Goal: Transaction & Acquisition: Purchase product/service

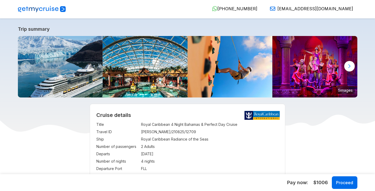
select select "**"
select select "*"
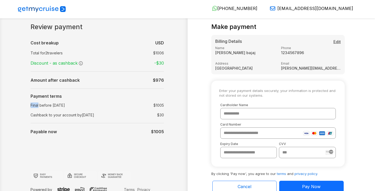
drag, startPoint x: 31, startPoint y: 105, endPoint x: 39, endPoint y: 106, distance: 8.4
click at [39, 106] on td "Final before 23-May-2025" at bounding box center [74, 105] width 87 height 10
copy td "Final"
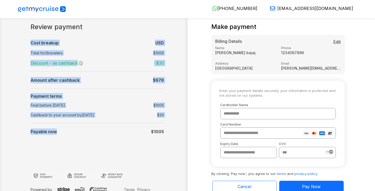
drag, startPoint x: 29, startPoint y: 132, endPoint x: 91, endPoint y: 129, distance: 61.9
click at [92, 129] on div "Review payment Cost breakup : USD Total for 2 travelers : $ 1006 Discount - as …" at bounding box center [102, 107] width 170 height 169
click at [90, 130] on td "Payable now" at bounding box center [74, 132] width 87 height 11
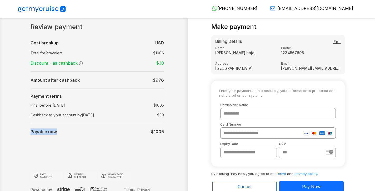
drag, startPoint x: 58, startPoint y: 132, endPoint x: 31, endPoint y: 131, distance: 26.9
click at [31, 131] on td "Payable now" at bounding box center [74, 132] width 87 height 11
copy b "Payable now"
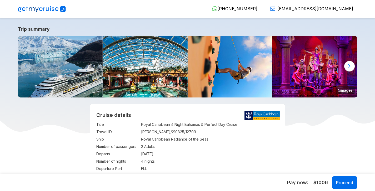
select select "**"
select select "*"
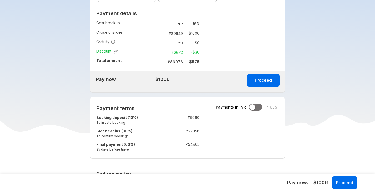
scroll to position [356, 0]
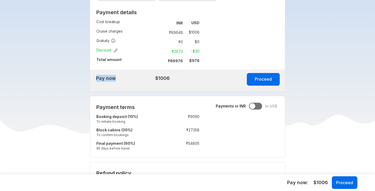
drag, startPoint x: 115, startPoint y: 79, endPoint x: 97, endPoint y: 79, distance: 18.7
click at [97, 79] on td "Pay now" at bounding box center [105, 78] width 31 height 9
copy td "Pay now"
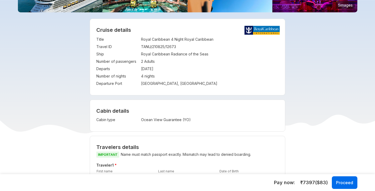
scroll to position [106, 0]
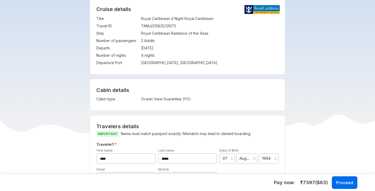
click at [174, 101] on td "Ocean View Guarantee (YO)" at bounding box center [189, 98] width 97 height 7
copy td "Guarantee"
click at [173, 99] on td "Ocean View Guarantee (YO)" at bounding box center [189, 98] width 97 height 7
click at [173, 98] on td "Ocean View Guarantee (YO)" at bounding box center [189, 98] width 97 height 7
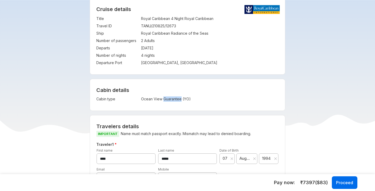
copy td "Guarantee"
click at [146, 62] on td "MIAMI, FL" at bounding box center [210, 62] width 138 height 7
copy td "MIAMI"
